Goal: Go to known website: Access a specific website the user already knows

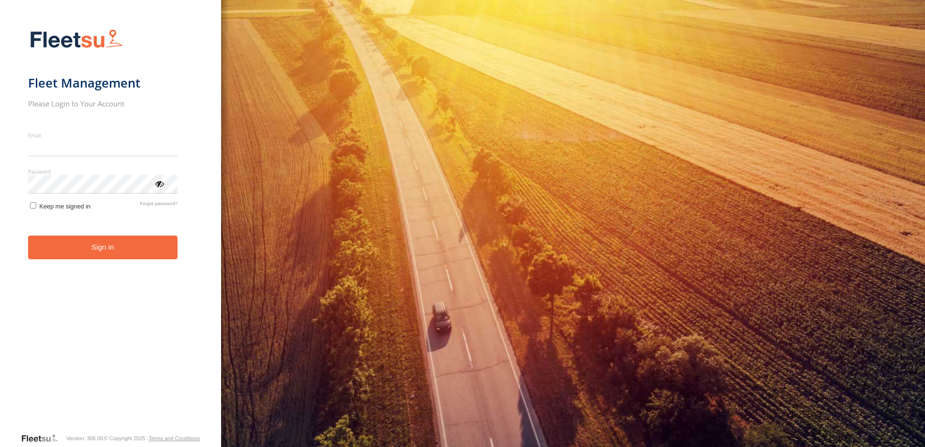
type input "**********"
click at [110, 258] on button "Sign in" at bounding box center [102, 247] width 149 height 24
click at [110, 249] on button "Sign in" at bounding box center [102, 247] width 149 height 24
click at [125, 258] on button "Sign in" at bounding box center [102, 247] width 149 height 24
